Goal: Navigation & Orientation: Understand site structure

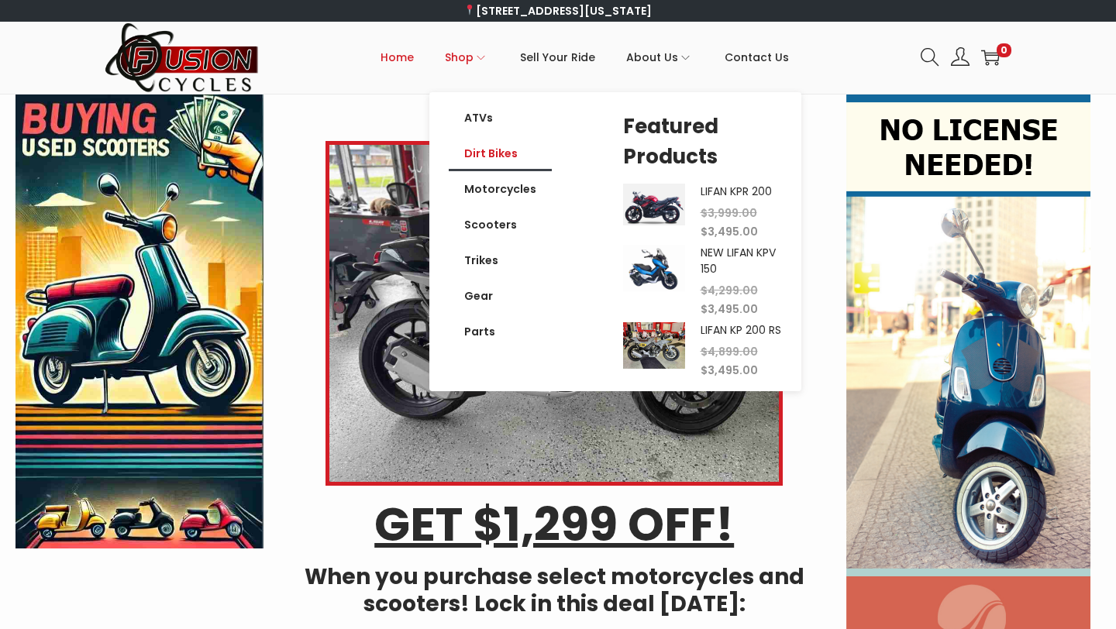
click at [508, 159] on link "Dirt Bikes" at bounding box center [500, 154] width 103 height 36
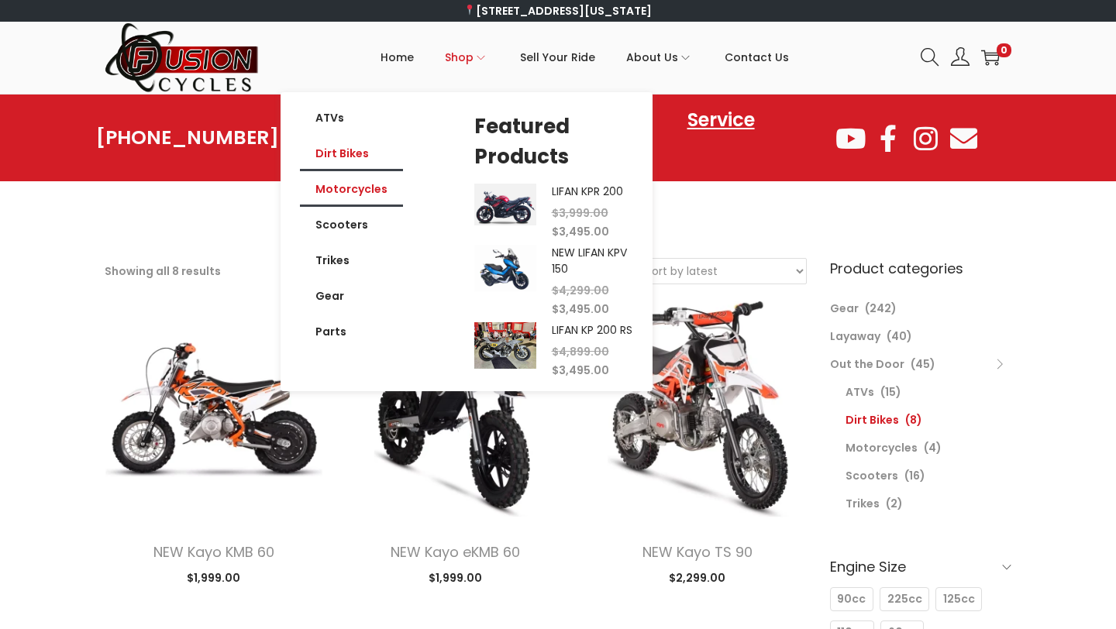
click at [386, 205] on link "Motorcycles" at bounding box center [351, 189] width 103 height 36
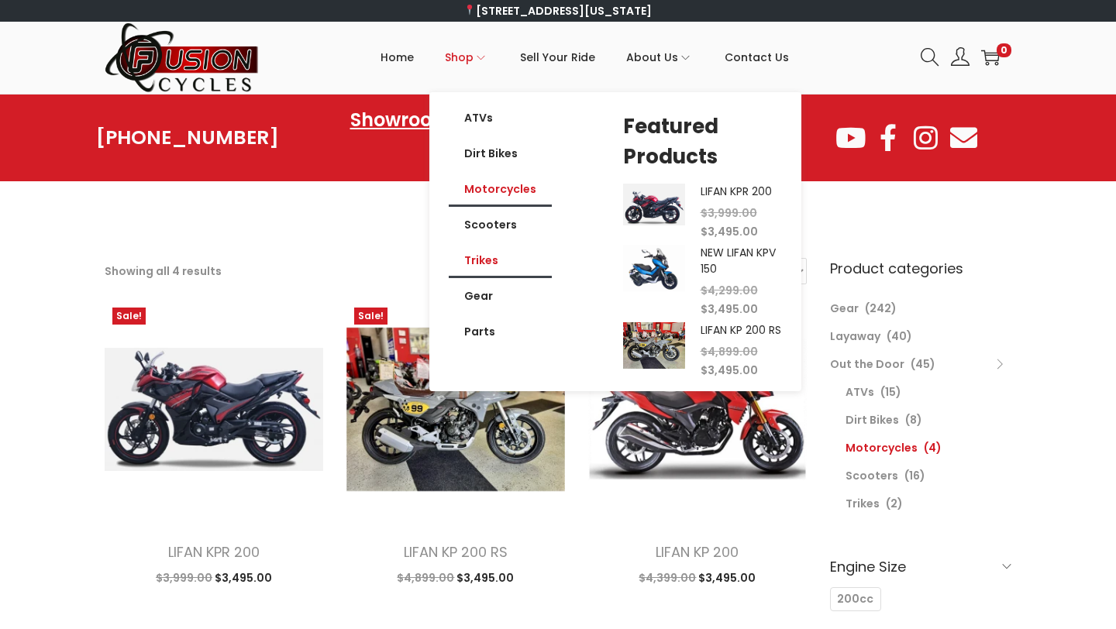
click at [490, 256] on link "Trikes" at bounding box center [500, 260] width 103 height 36
